Goal: Transaction & Acquisition: Book appointment/travel/reservation

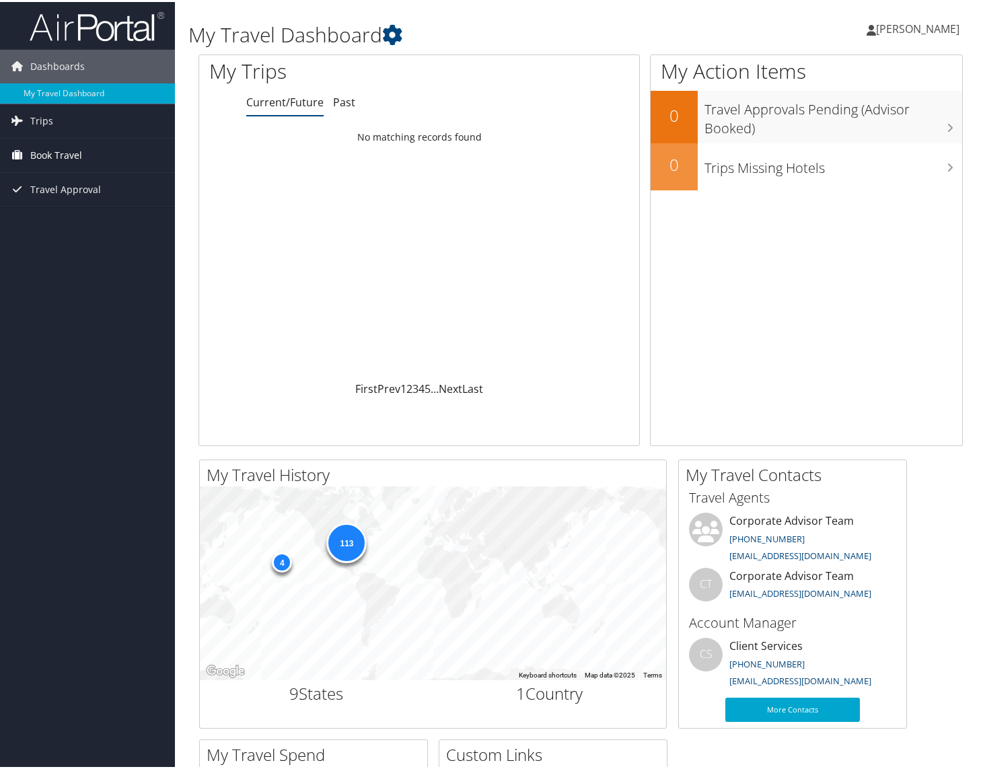
click at [40, 158] on span "Book Travel" at bounding box center [56, 154] width 52 height 34
click at [51, 220] on link "Book/Manage Online Trips" at bounding box center [87, 220] width 175 height 20
click at [66, 225] on link "Book/Manage Online Trips" at bounding box center [87, 220] width 175 height 20
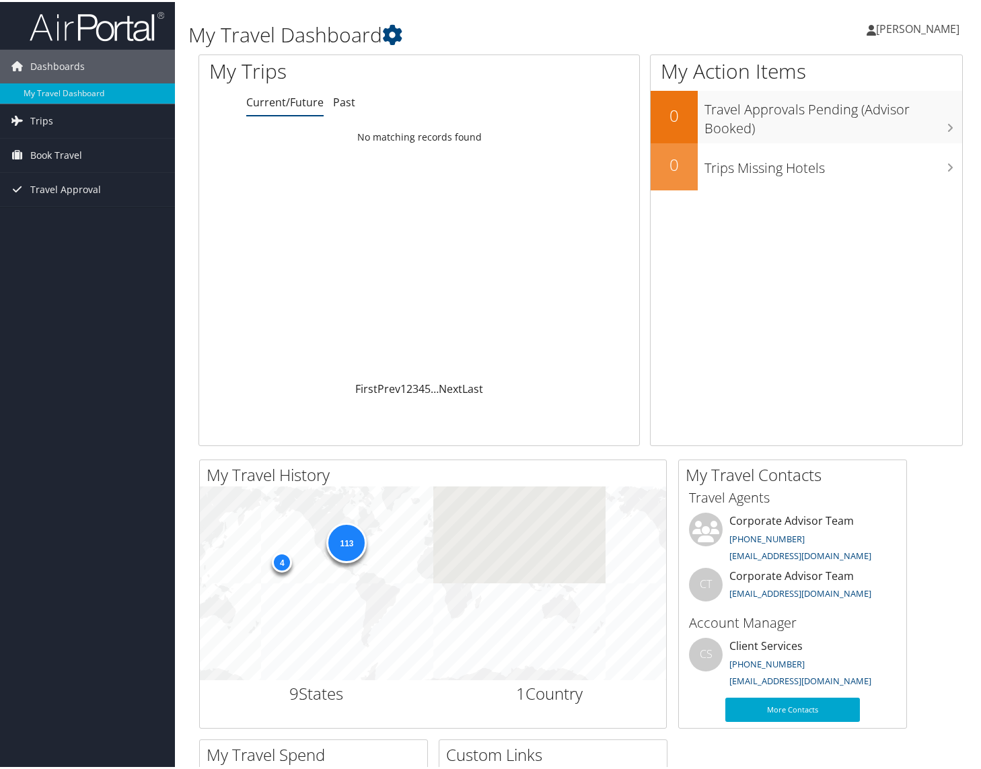
click at [66, 153] on span "Book Travel" at bounding box center [56, 154] width 52 height 34
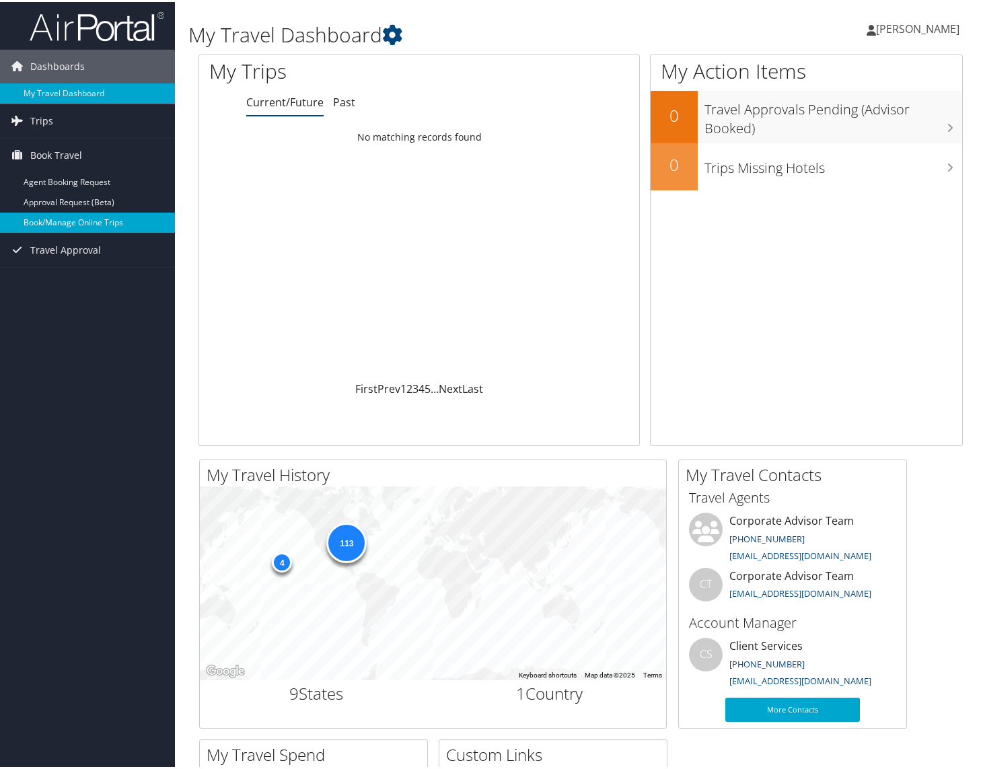
click at [66, 217] on link "Book/Manage Online Trips" at bounding box center [87, 220] width 175 height 20
click at [20, 118] on icon at bounding box center [17, 118] width 20 height 20
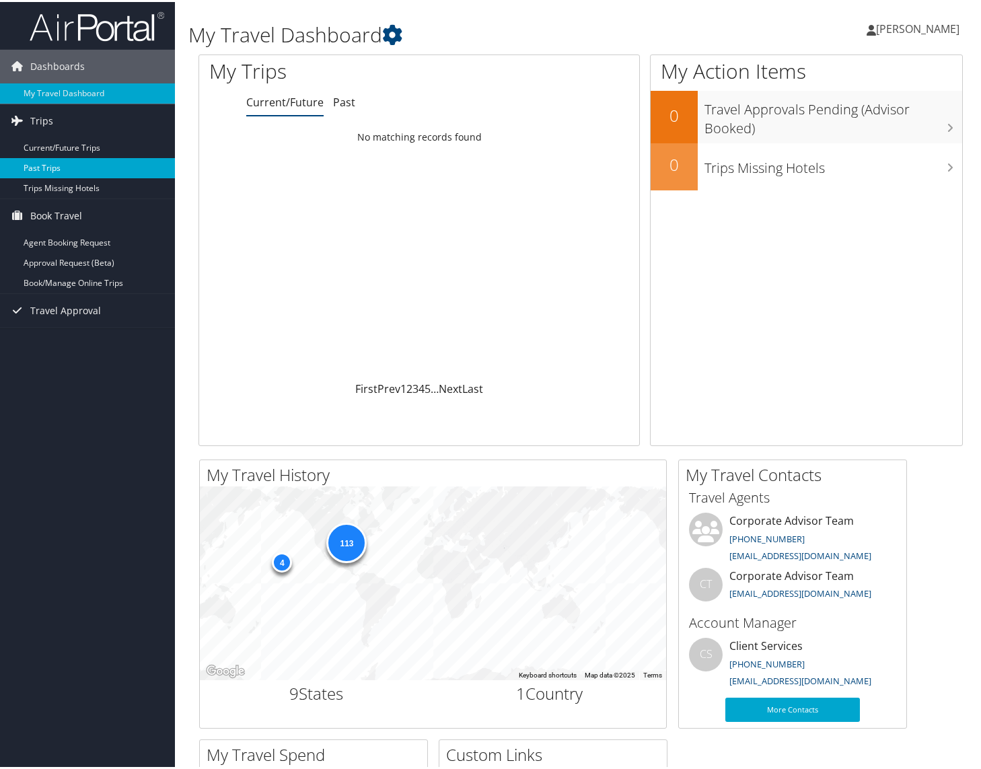
click at [53, 163] on link "Past Trips" at bounding box center [87, 166] width 175 height 20
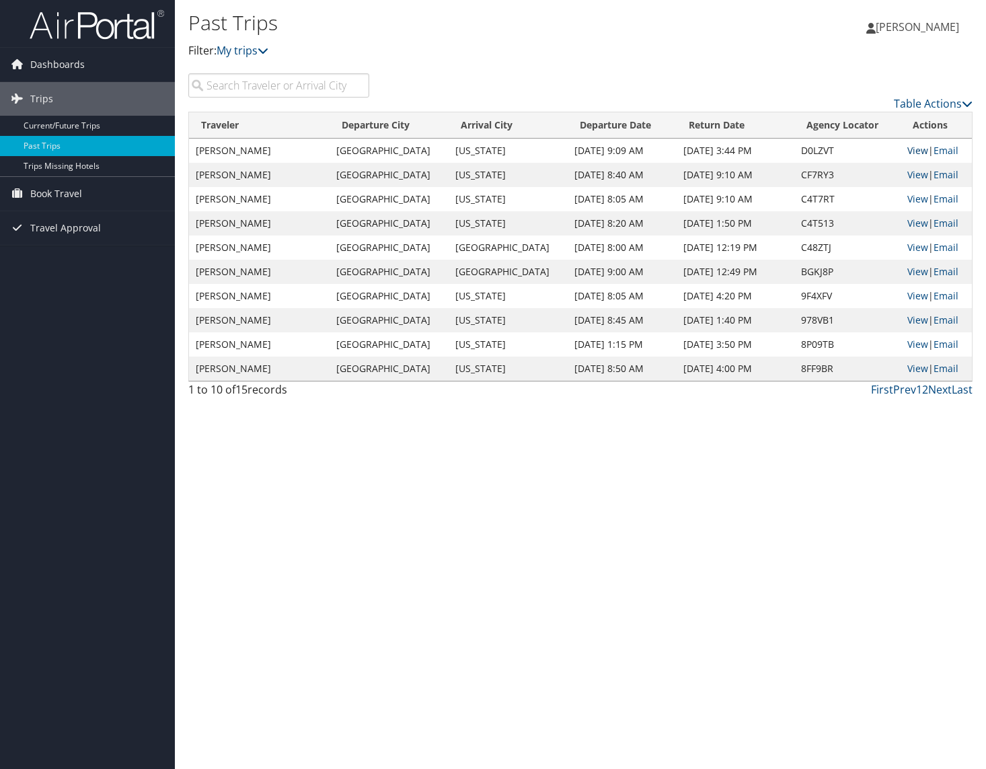
click at [907, 151] on link "View" at bounding box center [917, 150] width 21 height 13
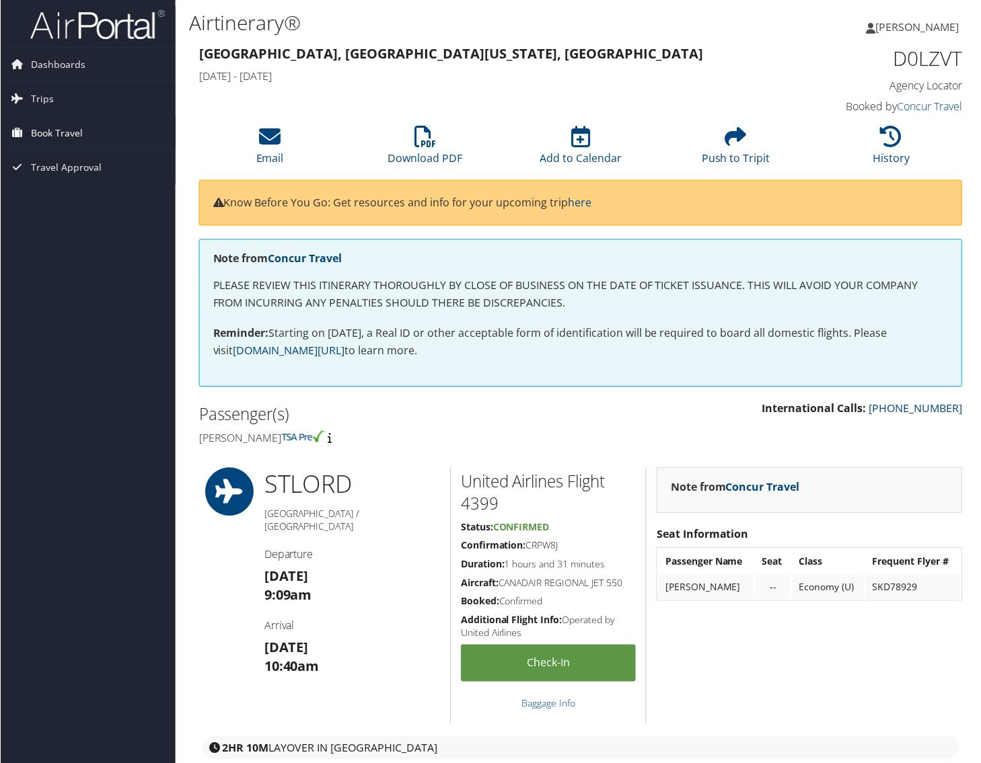
click at [66, 132] on span "Book Travel" at bounding box center [56, 133] width 52 height 34
click at [72, 199] on link "Book/Manage Online Trips" at bounding box center [87, 200] width 175 height 20
